Goal: Ask a question

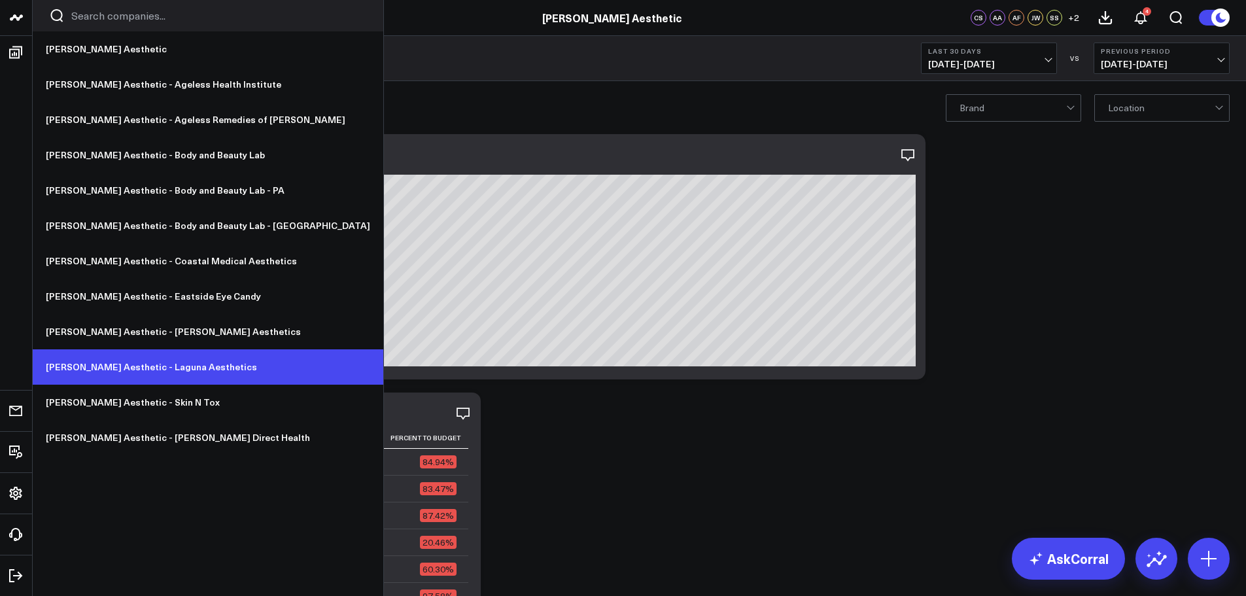
click at [134, 366] on link "[PERSON_NAME] Aesthetic - Laguna Aesthetics" at bounding box center [208, 366] width 351 height 35
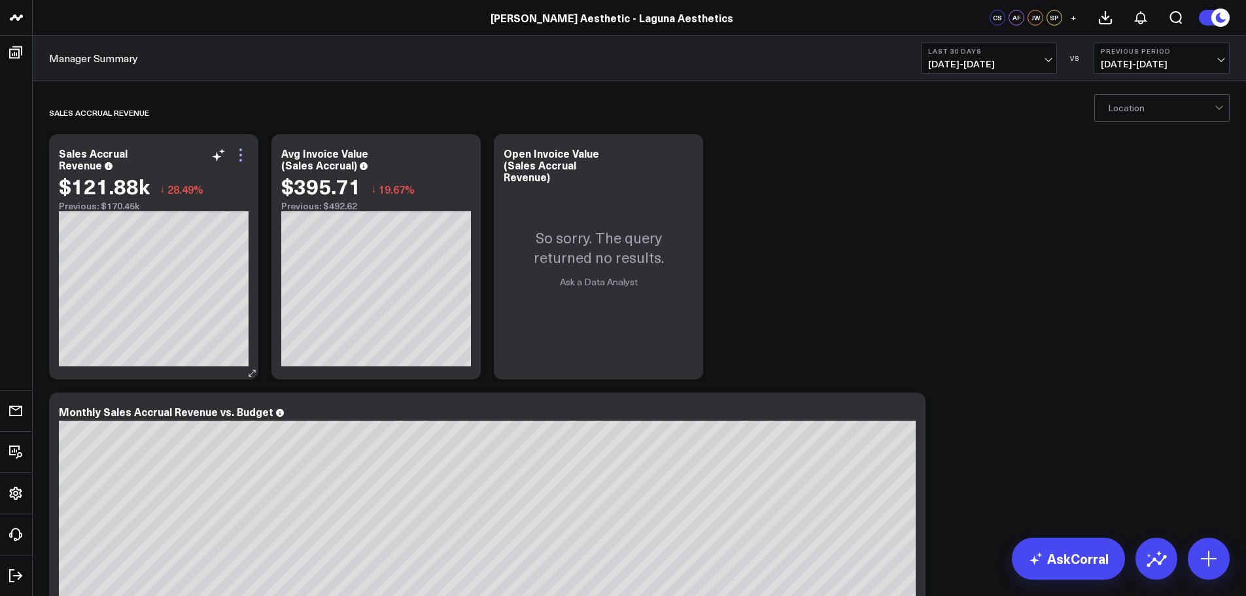
click at [241, 158] on icon at bounding box center [241, 155] width 16 height 16
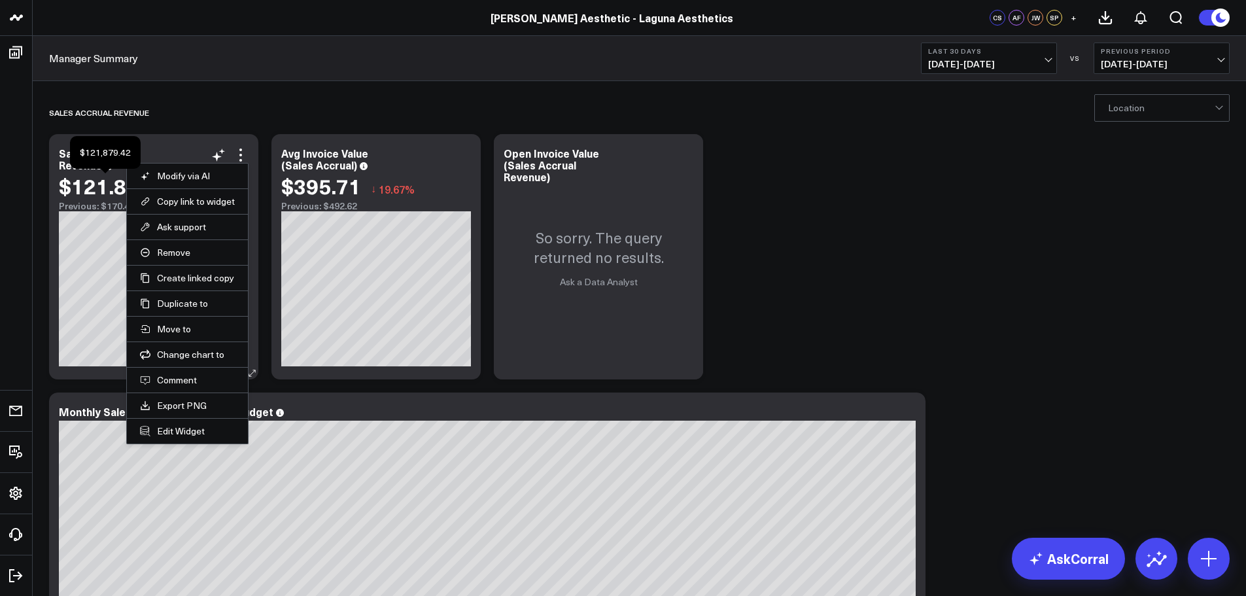
click at [84, 194] on div "$121.88k" at bounding box center [104, 186] width 91 height 24
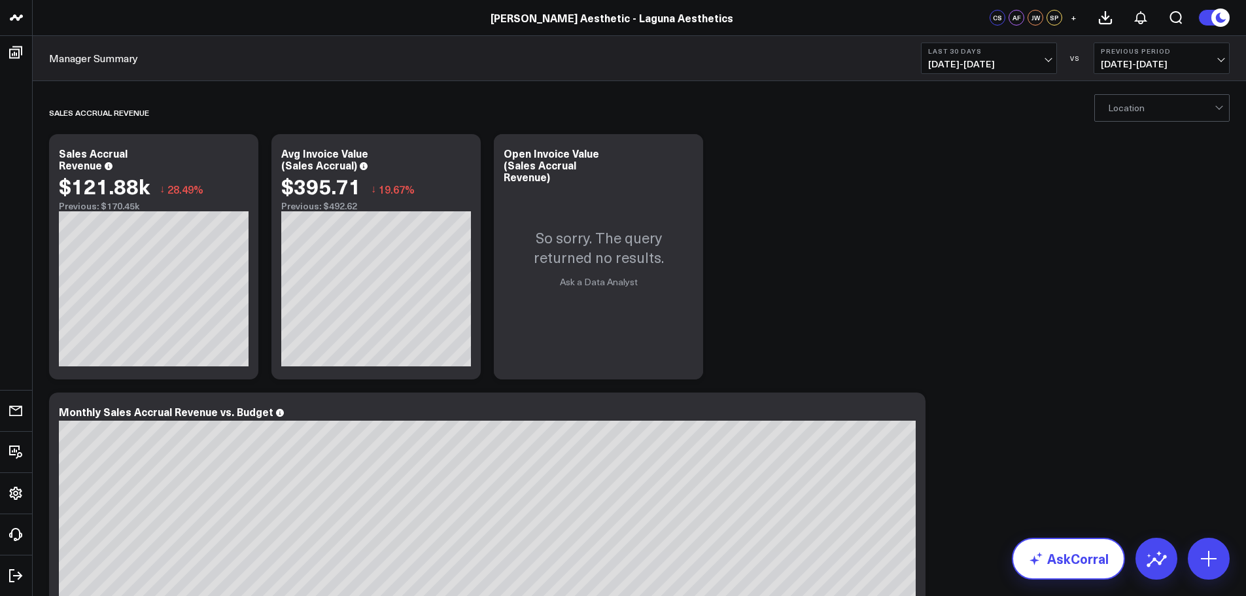
click at [1083, 559] on link "AskCorral" at bounding box center [1068, 559] width 113 height 42
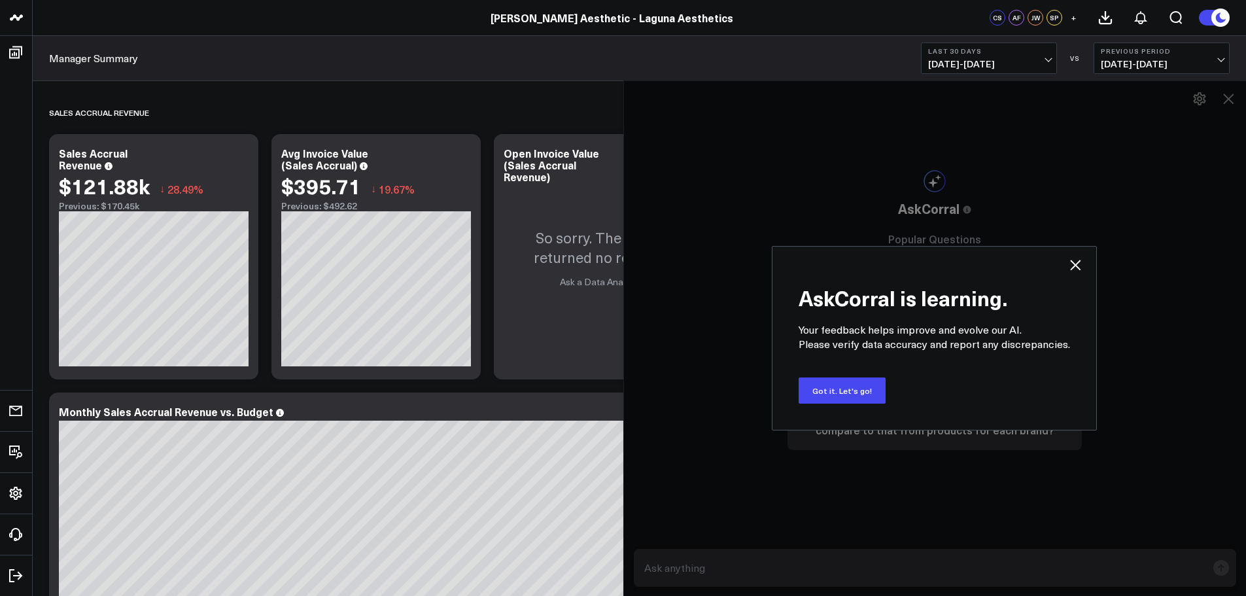
click at [1069, 265] on icon at bounding box center [1075, 265] width 16 height 16
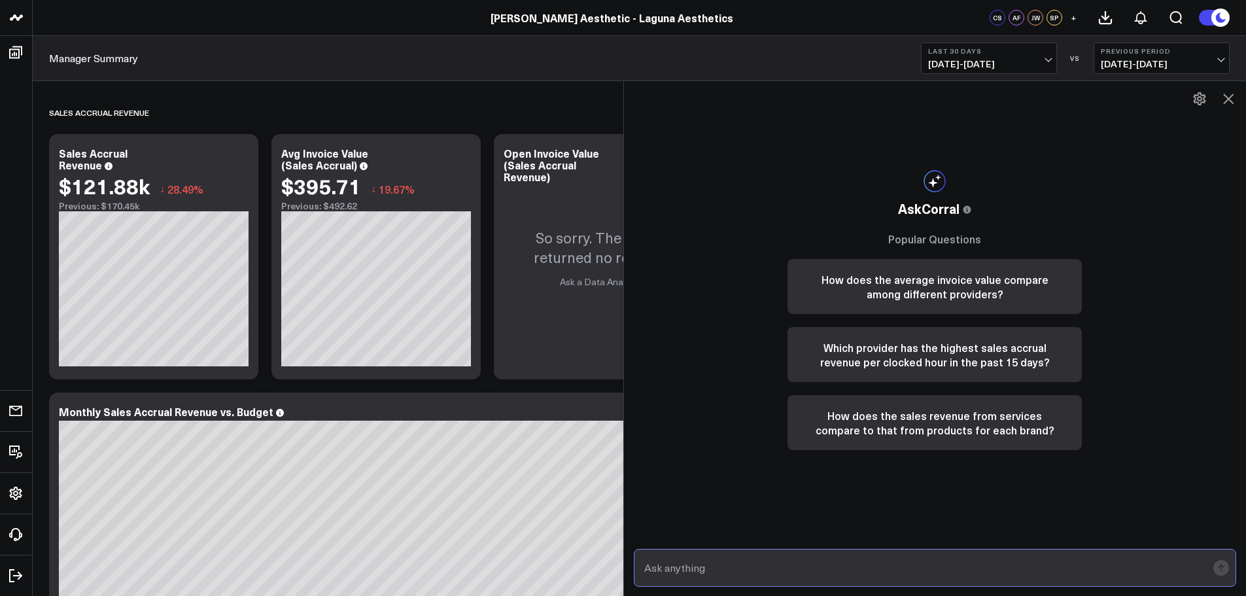
click at [863, 563] on input "text" at bounding box center [924, 568] width 566 height 24
type input "Sales accrual for [DATE]?"
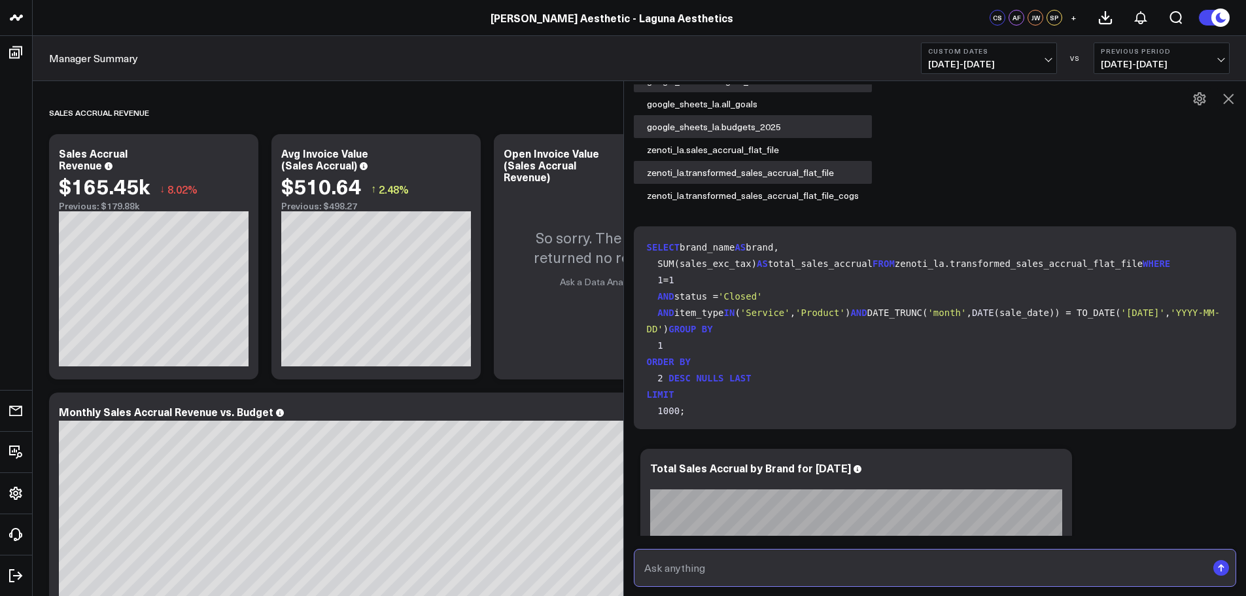
scroll to position [1218, 0]
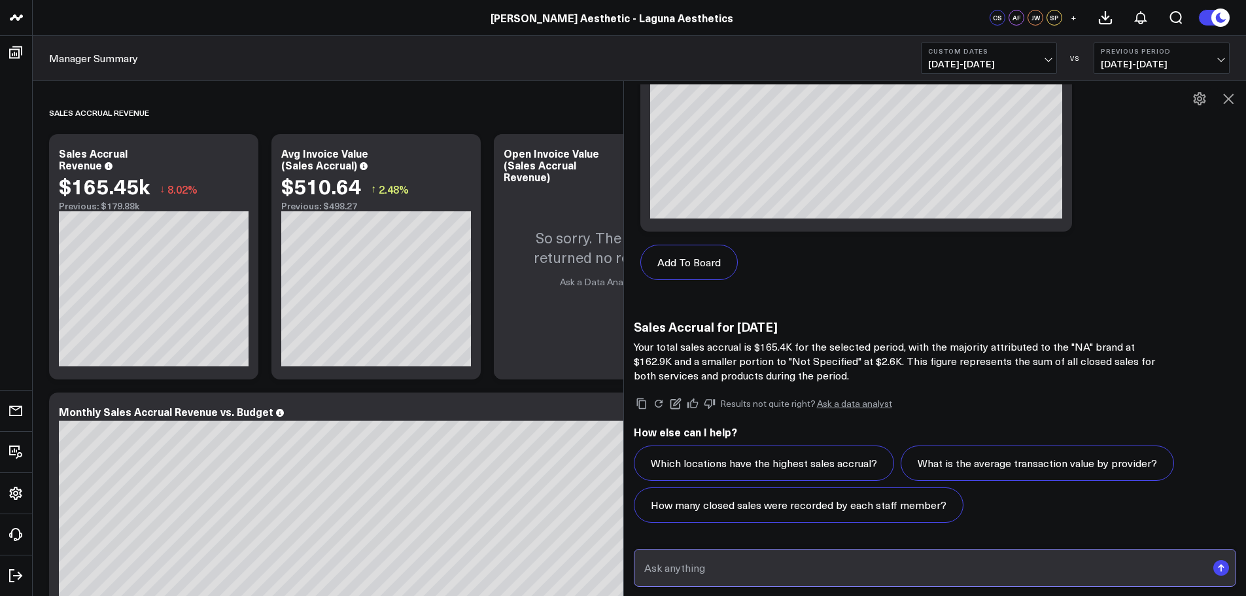
click at [839, 566] on input "text" at bounding box center [924, 568] width 566 height 24
type input "Is that number after any "discounts"?"
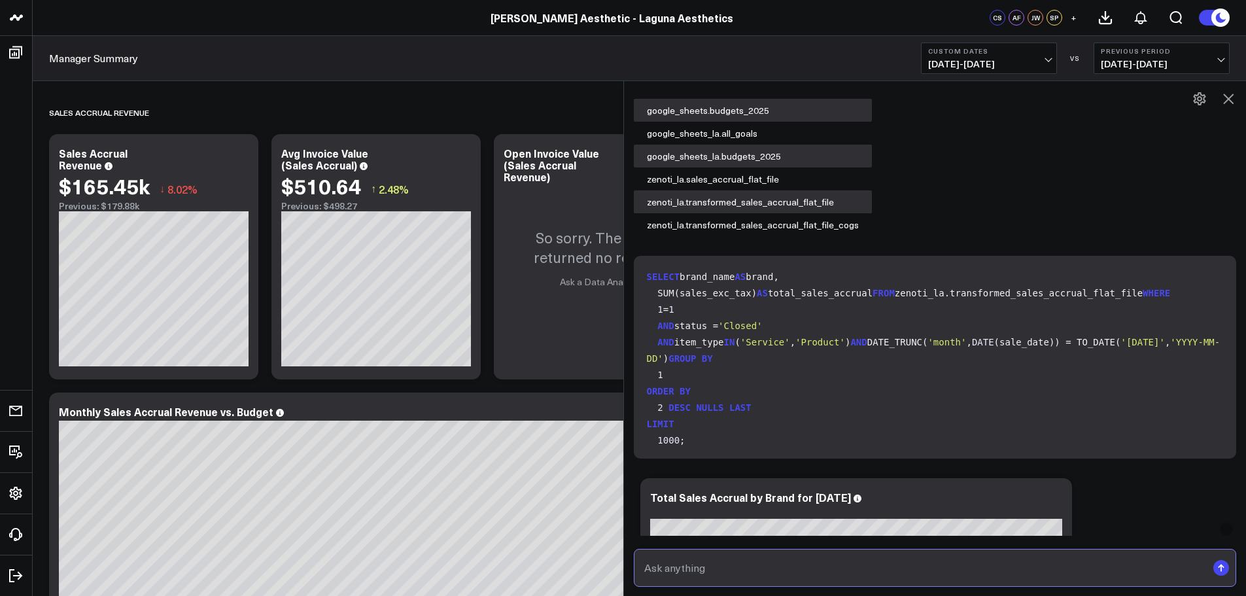
scroll to position [0, 0]
